Goal: Task Accomplishment & Management: Complete application form

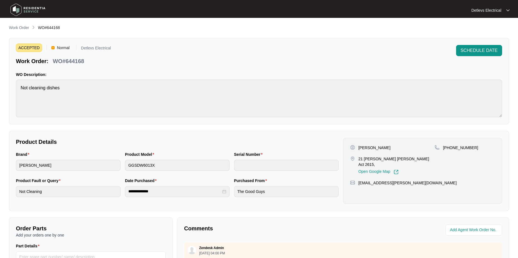
click at [27, 8] on img at bounding box center [27, 9] width 39 height 17
click at [17, 8] on img at bounding box center [27, 9] width 39 height 17
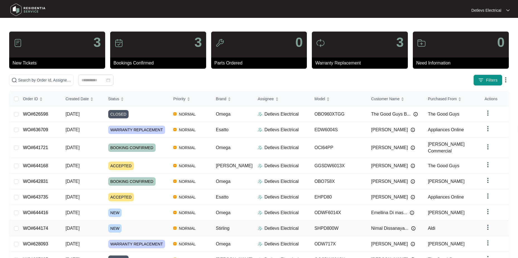
click at [161, 225] on div "NEW" at bounding box center [138, 228] width 61 height 8
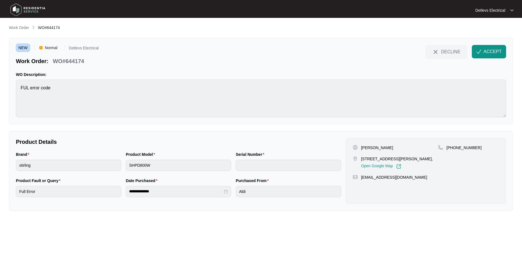
click at [75, 63] on p "WO#644174" at bounding box center [68, 61] width 31 height 8
copy p "644174"
drag, startPoint x: 401, startPoint y: 158, endPoint x: 359, endPoint y: 158, distance: 42.4
click at [359, 158] on div "[STREET_ADDRESS][PERSON_NAME], Open Google Map" at bounding box center [395, 162] width 85 height 13
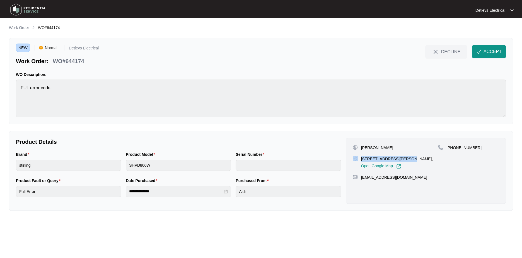
copy div "3 [PERSON_NAME], Strathnairn"
click at [391, 158] on p "[STREET_ADDRESS][PERSON_NAME]," at bounding box center [397, 159] width 72 height 6
click at [384, 147] on p "[PERSON_NAME]" at bounding box center [377, 148] width 32 height 6
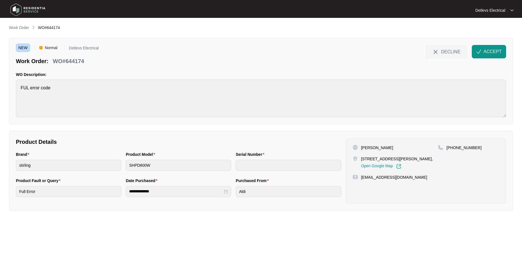
click at [384, 147] on p "[PERSON_NAME]" at bounding box center [377, 148] width 32 height 6
click at [383, 145] on p "[PERSON_NAME]" at bounding box center [377, 148] width 32 height 6
click at [381, 145] on p "[PERSON_NAME]" at bounding box center [377, 148] width 32 height 6
copy p "Dissanayake"
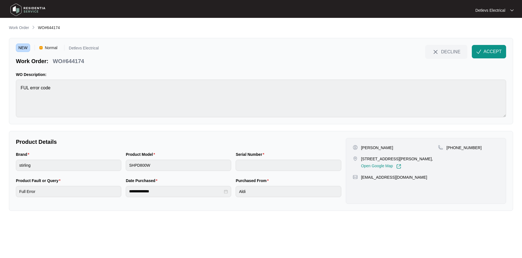
click at [374, 178] on p "[EMAIL_ADDRESS][DOMAIN_NAME]" at bounding box center [394, 177] width 66 height 6
drag, startPoint x: 374, startPoint y: 178, endPoint x: 410, endPoint y: 179, distance: 35.7
click at [410, 179] on div "[EMAIL_ADDRESS][DOMAIN_NAME]" at bounding box center [426, 177] width 146 height 6
drag, startPoint x: 400, startPoint y: 176, endPoint x: 360, endPoint y: 178, distance: 40.5
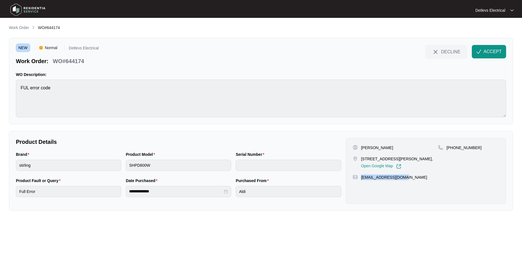
click at [360, 178] on div "[EMAIL_ADDRESS][DOMAIN_NAME]" at bounding box center [426, 177] width 146 height 6
copy p "[EMAIL_ADDRESS][DOMAIN_NAME]"
drag, startPoint x: 453, startPoint y: 147, endPoint x: 486, endPoint y: 149, distance: 33.5
click at [486, 149] on div "[PHONE_NUMBER]" at bounding box center [468, 148] width 61 height 6
copy p "426504600"
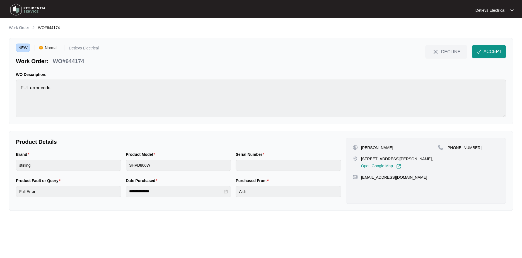
click at [72, 57] on p "WO#644174" at bounding box center [68, 61] width 31 height 8
copy p "644174"
click at [158, 188] on div "**********" at bounding box center [178, 191] width 105 height 11
click at [482, 54] on button "ACCEPT" at bounding box center [489, 51] width 34 height 13
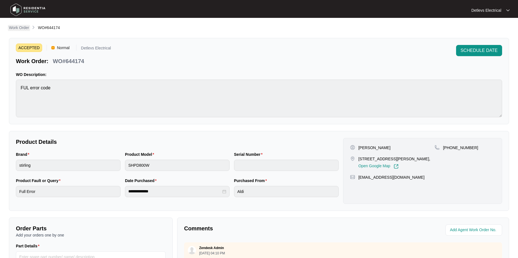
click at [19, 28] on p "Work Order" at bounding box center [19, 28] width 20 height 6
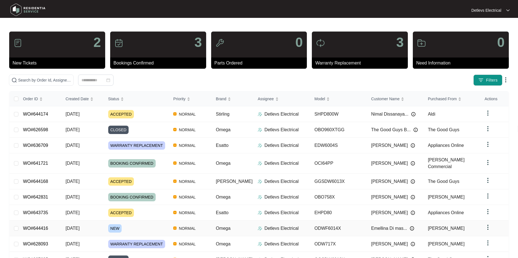
click at [351, 227] on td "ODWF6014X" at bounding box center [338, 228] width 57 height 16
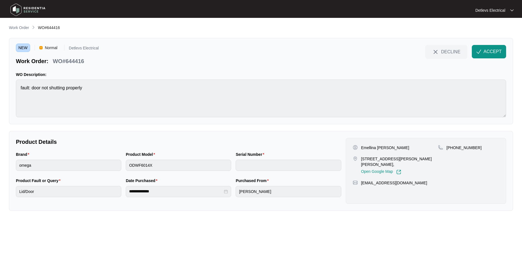
click at [72, 62] on p "WO#644416" at bounding box center [68, 61] width 31 height 8
copy p "644416"
drag, startPoint x: 405, startPoint y: 159, endPoint x: 360, endPoint y: 159, distance: 44.9
click at [360, 159] on div "[STREET_ADDRESS][PERSON_NAME][PERSON_NAME], Open Google Map" at bounding box center [395, 165] width 85 height 18
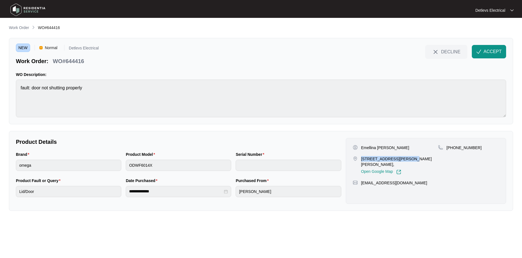
copy p "[STREET_ADDRESS][PERSON_NAME] [PERSON_NAME]"
click at [369, 149] on p "Emellina [PERSON_NAME]" at bounding box center [385, 148] width 48 height 6
copy p "Emellina"
click at [393, 148] on p "Emellina [PERSON_NAME]" at bounding box center [385, 148] width 48 height 6
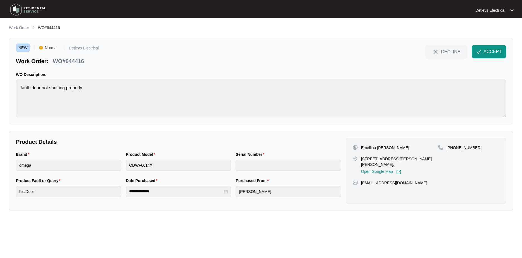
drag, startPoint x: 377, startPoint y: 149, endPoint x: 406, endPoint y: 147, distance: 29.1
click at [406, 147] on div "Emellina [PERSON_NAME]" at bounding box center [395, 148] width 85 height 6
copy p "[PERSON_NAME]"
drag, startPoint x: 453, startPoint y: 147, endPoint x: 472, endPoint y: 149, distance: 19.0
click at [472, 149] on p "[PHONE_NUMBER]" at bounding box center [463, 148] width 35 height 6
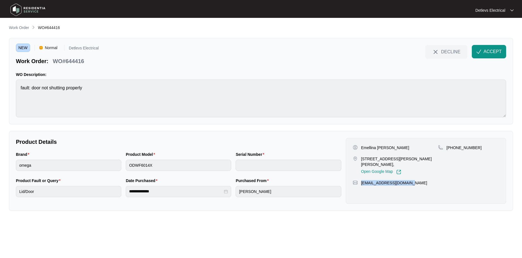
drag, startPoint x: 407, startPoint y: 178, endPoint x: 362, endPoint y: 179, distance: 44.6
click at [362, 180] on p "[EMAIL_ADDRESS][DOMAIN_NAME]" at bounding box center [394, 183] width 66 height 6
